Goal: Task Accomplishment & Management: Complete application form

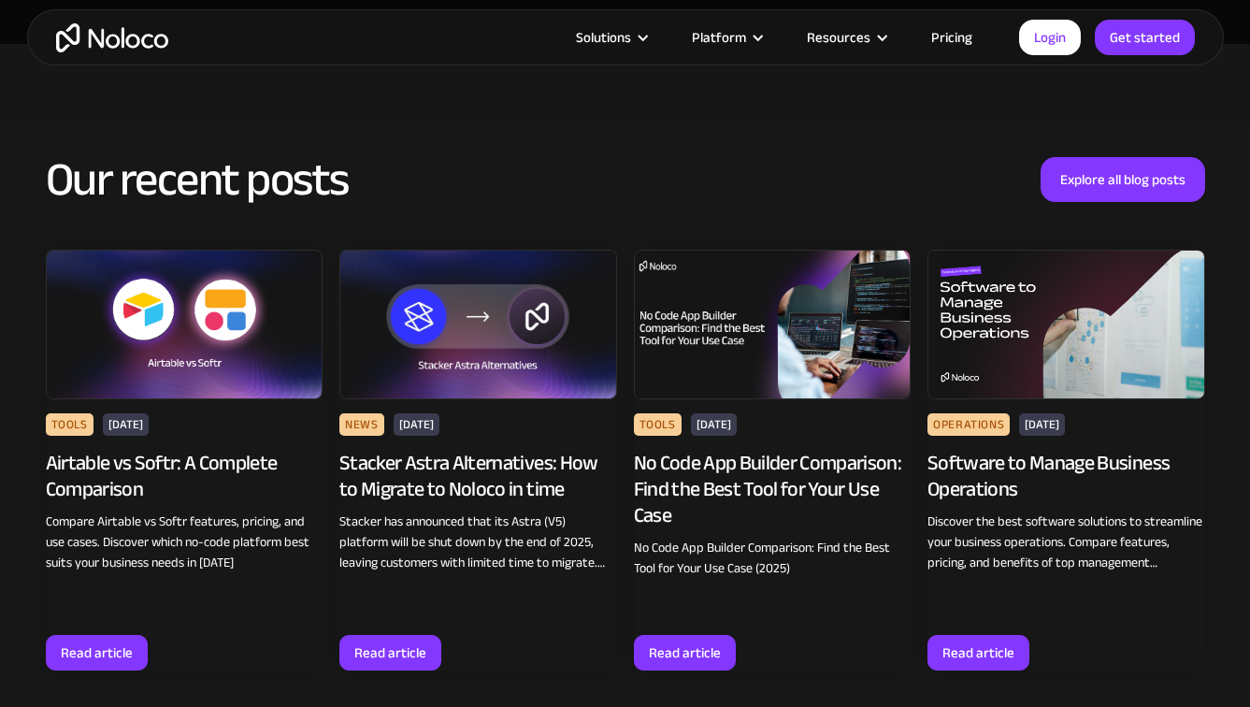
scroll to position [7971, 0]
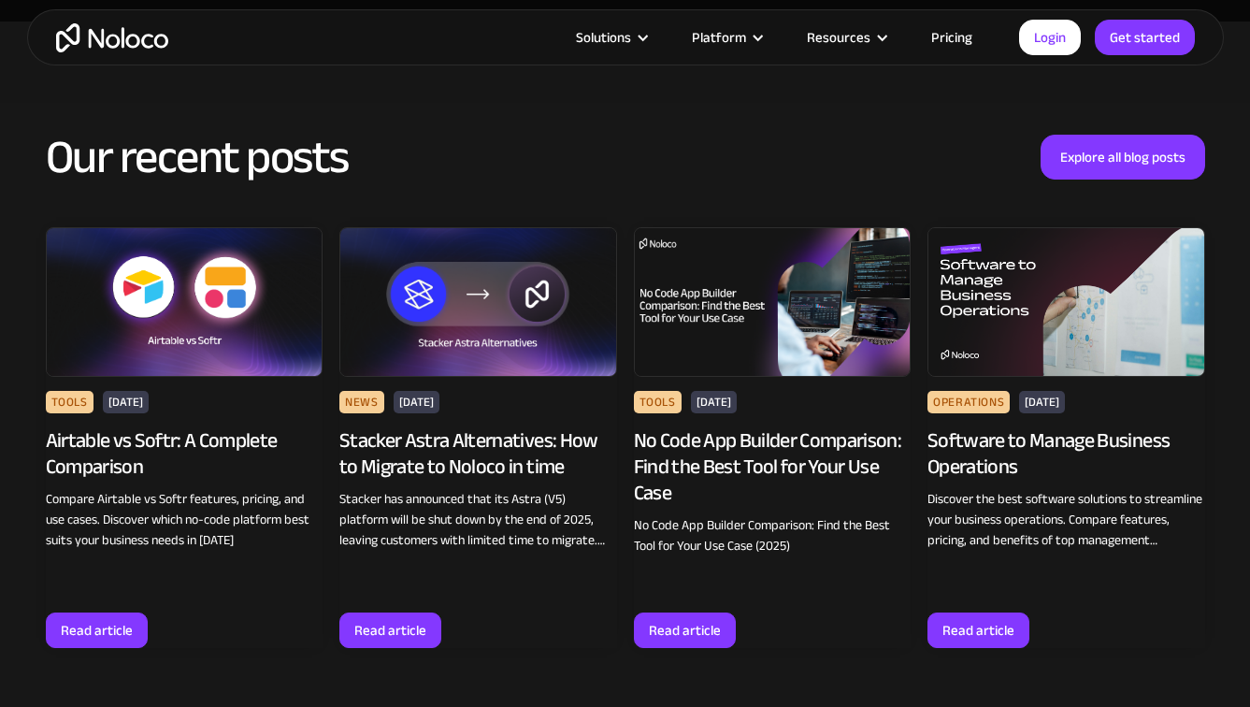
click at [128, 40] on img "home" at bounding box center [112, 37] width 112 height 29
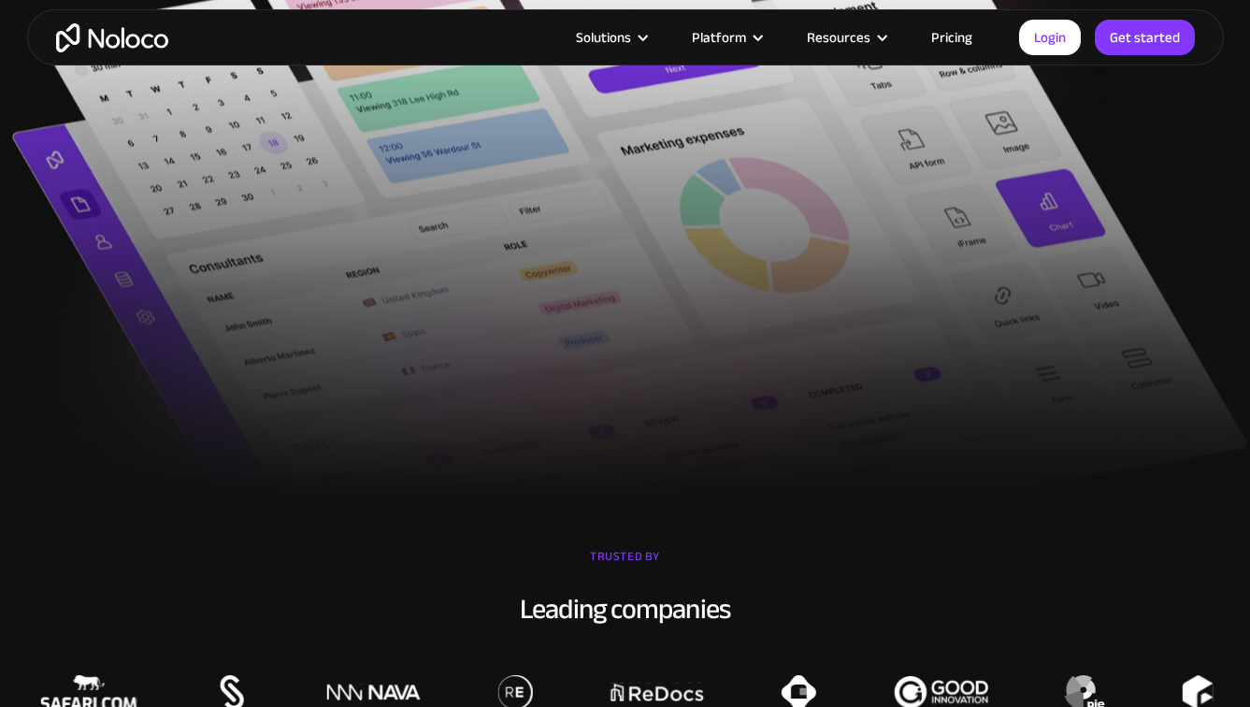
scroll to position [939, 0]
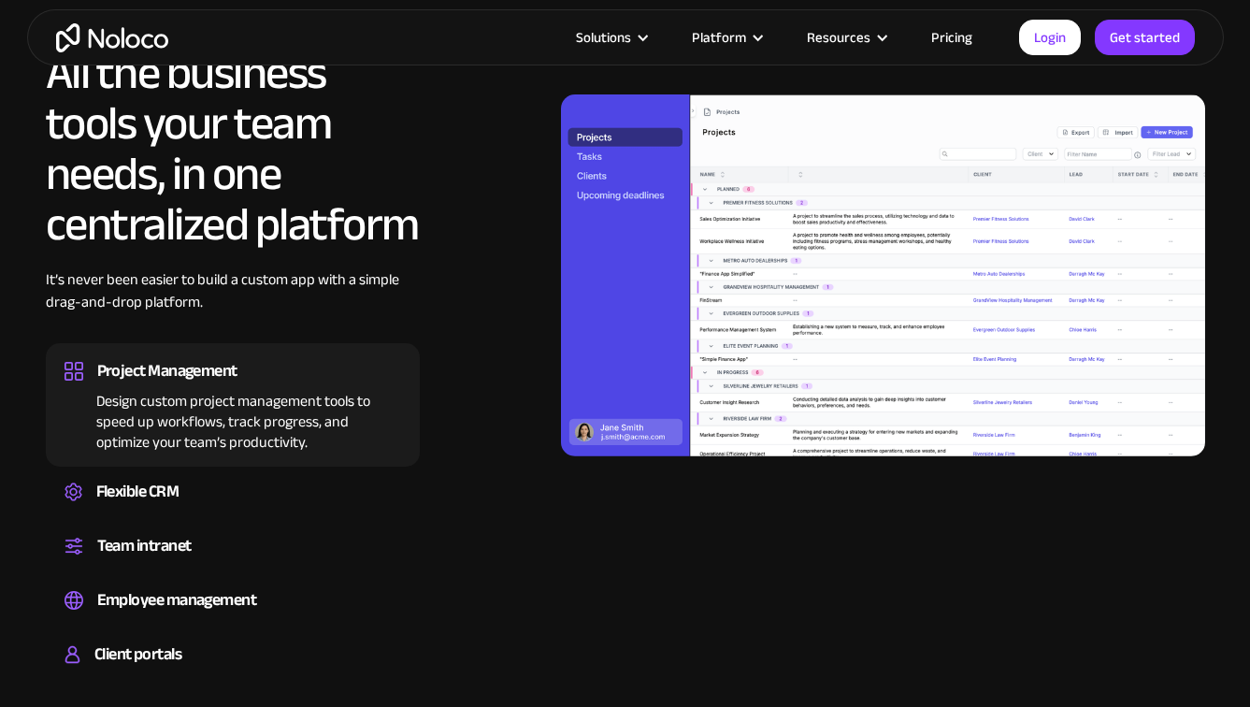
scroll to position [1763, 0]
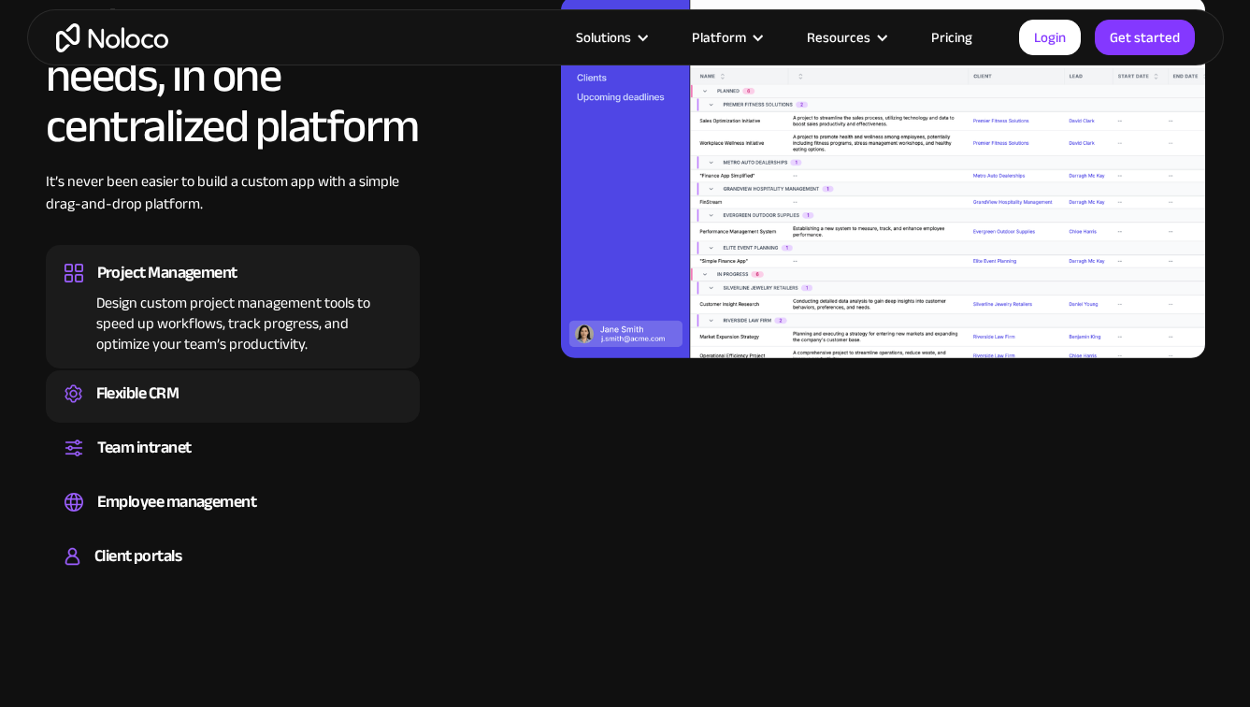
click at [182, 412] on div "Create a custom CRM that you can adapt to your business’s needs, centralize you…" at bounding box center [232, 411] width 337 height 6
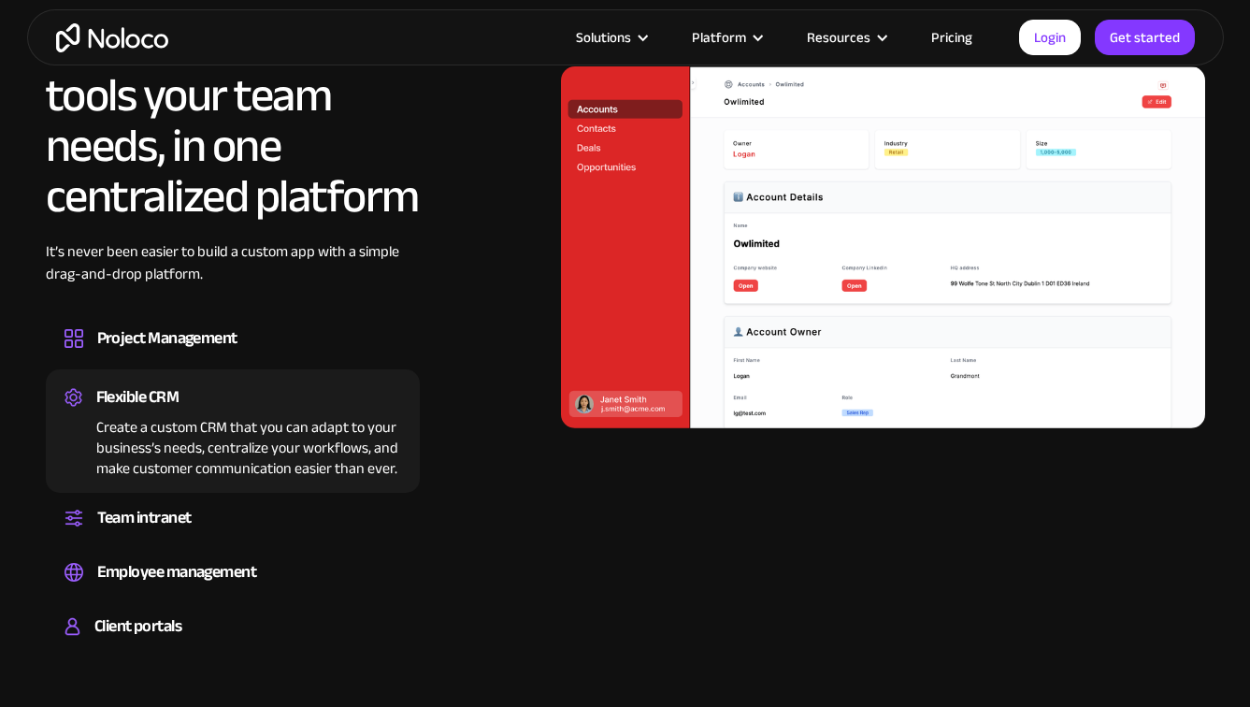
scroll to position [1691, 0]
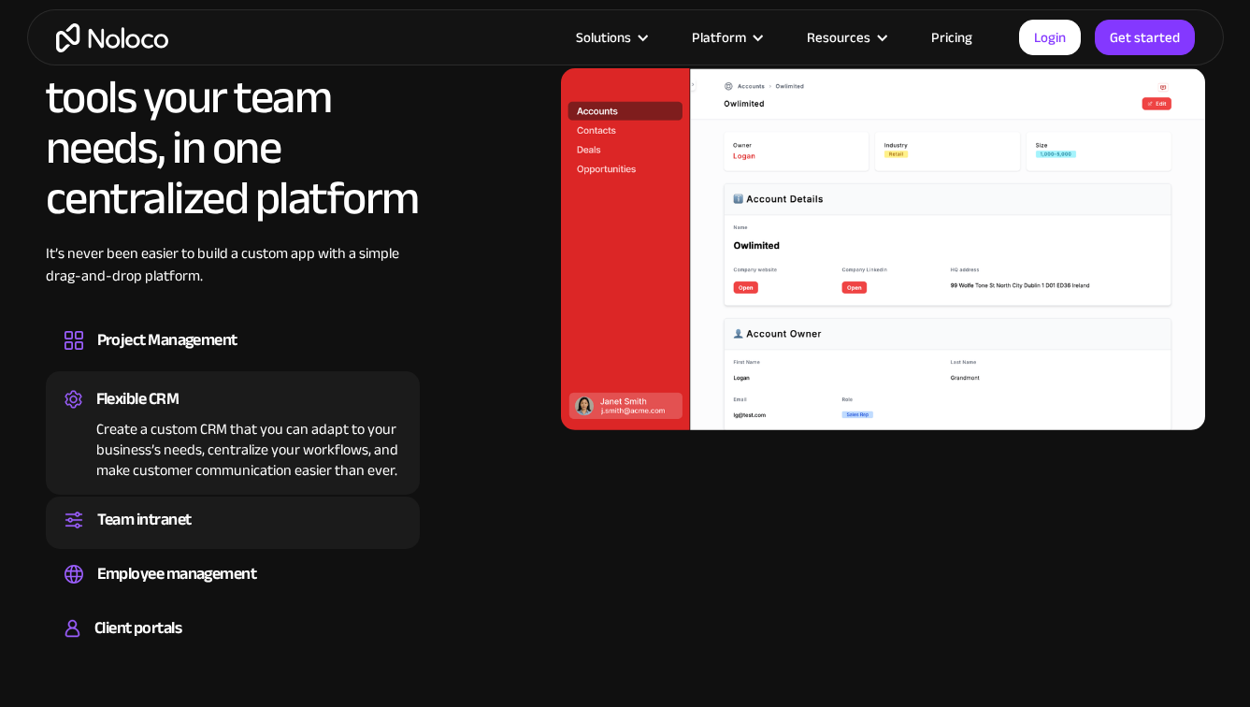
click at [185, 523] on div "Team intranet" at bounding box center [144, 520] width 94 height 28
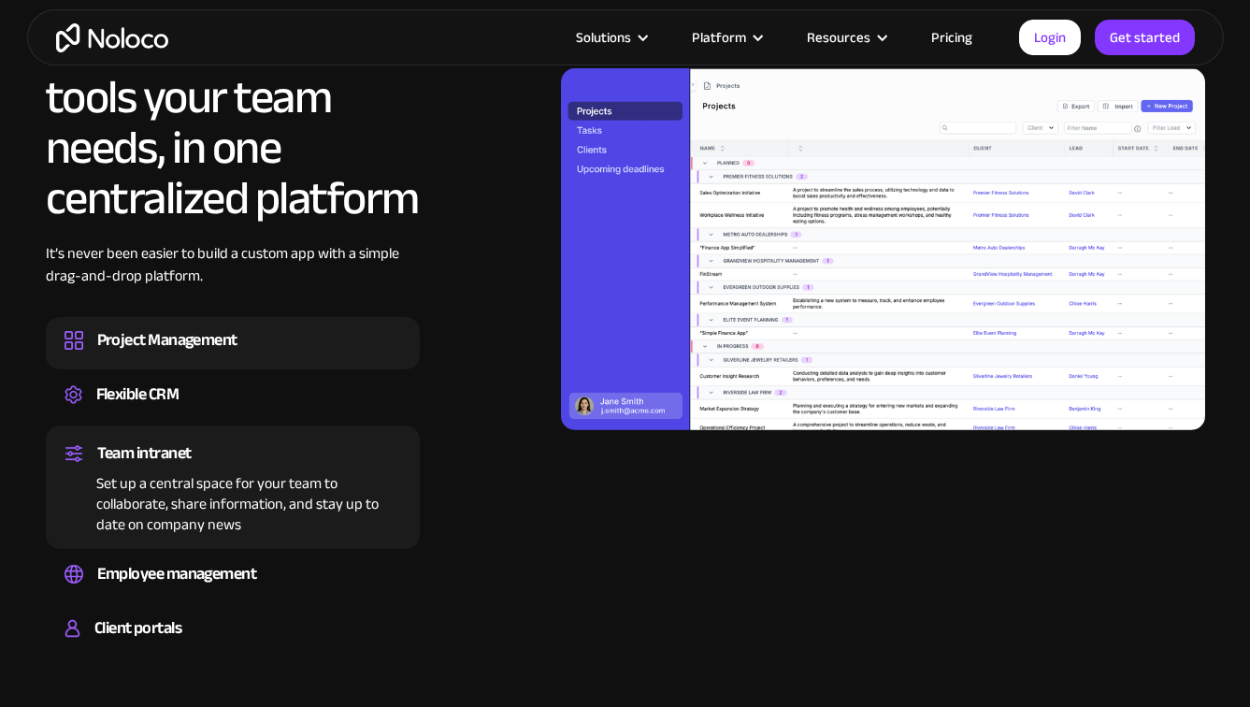
click at [234, 337] on div "Project Management" at bounding box center [167, 340] width 140 height 28
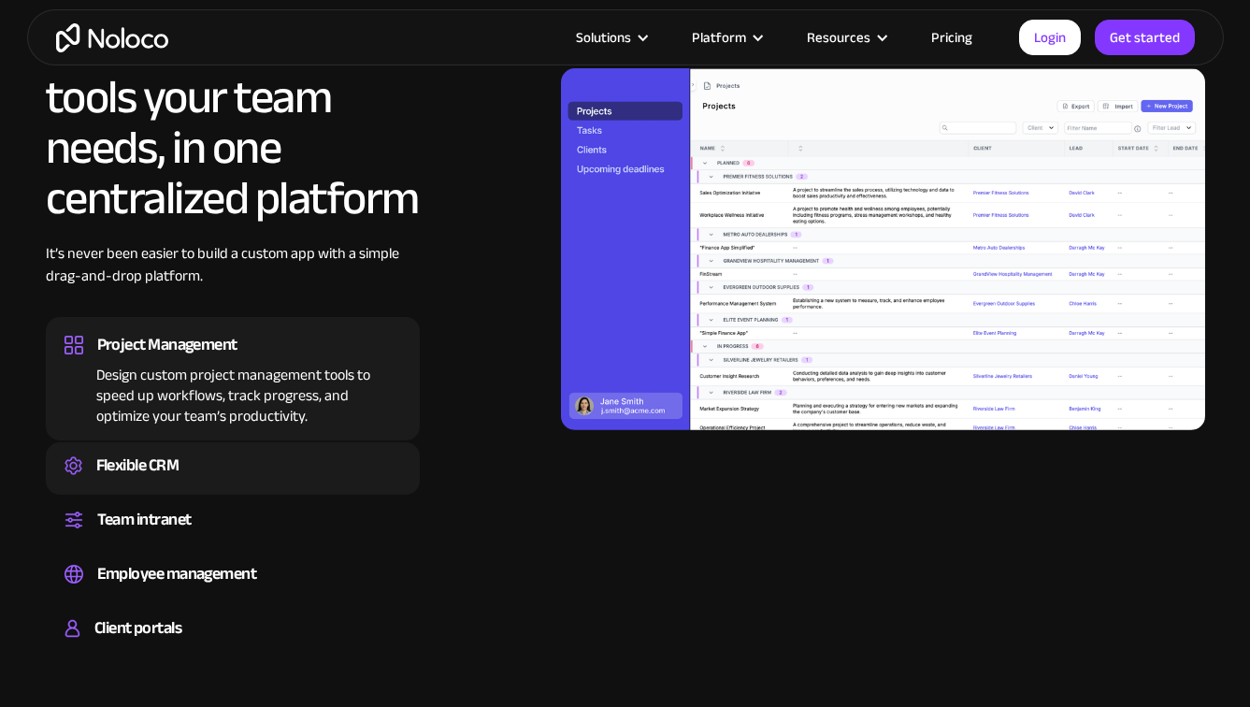
click at [211, 471] on div "Flexible CRM" at bounding box center [232, 465] width 337 height 28
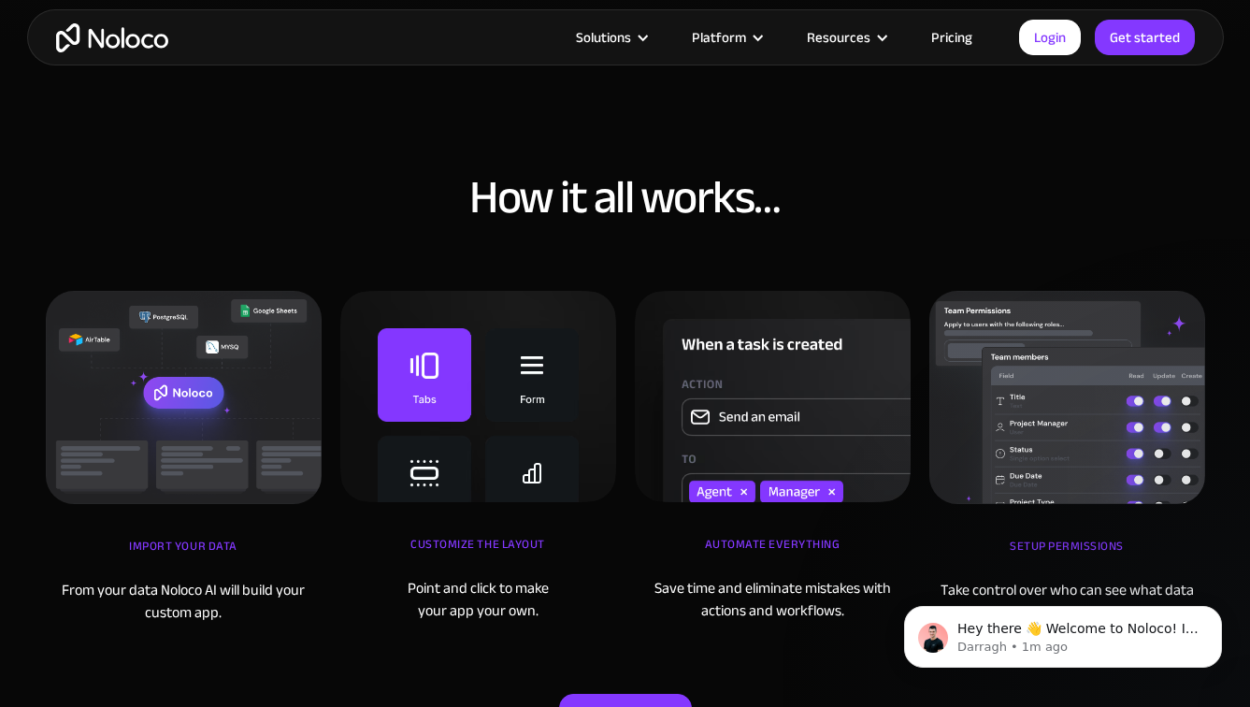
scroll to position [6025, 0]
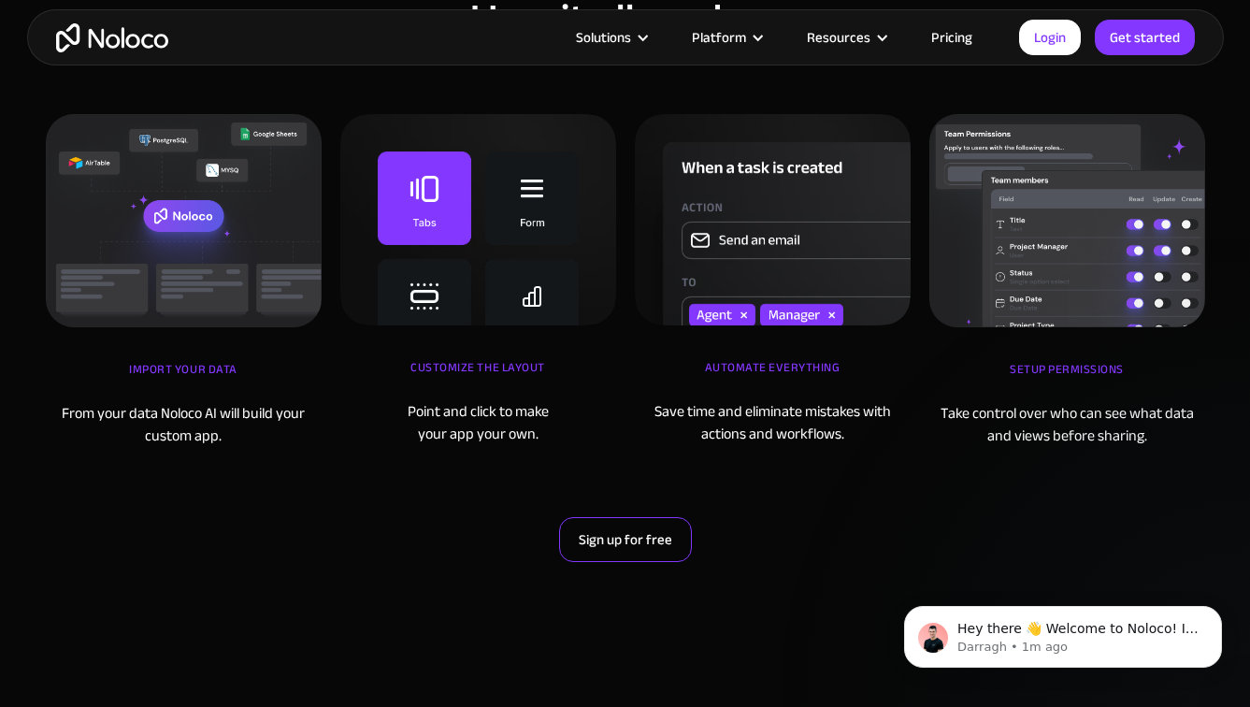
click at [644, 549] on link "Sign up for free" at bounding box center [625, 539] width 133 height 45
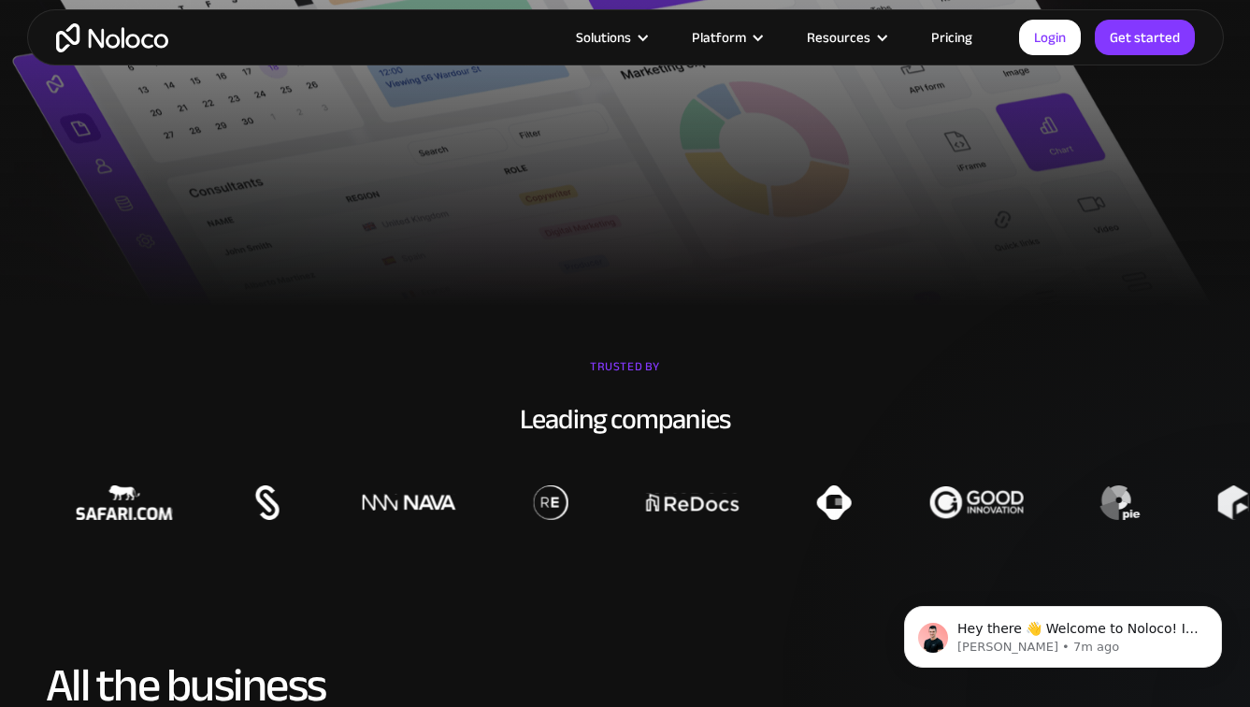
scroll to position [1183, 0]
